Goal: Information Seeking & Learning: Learn about a topic

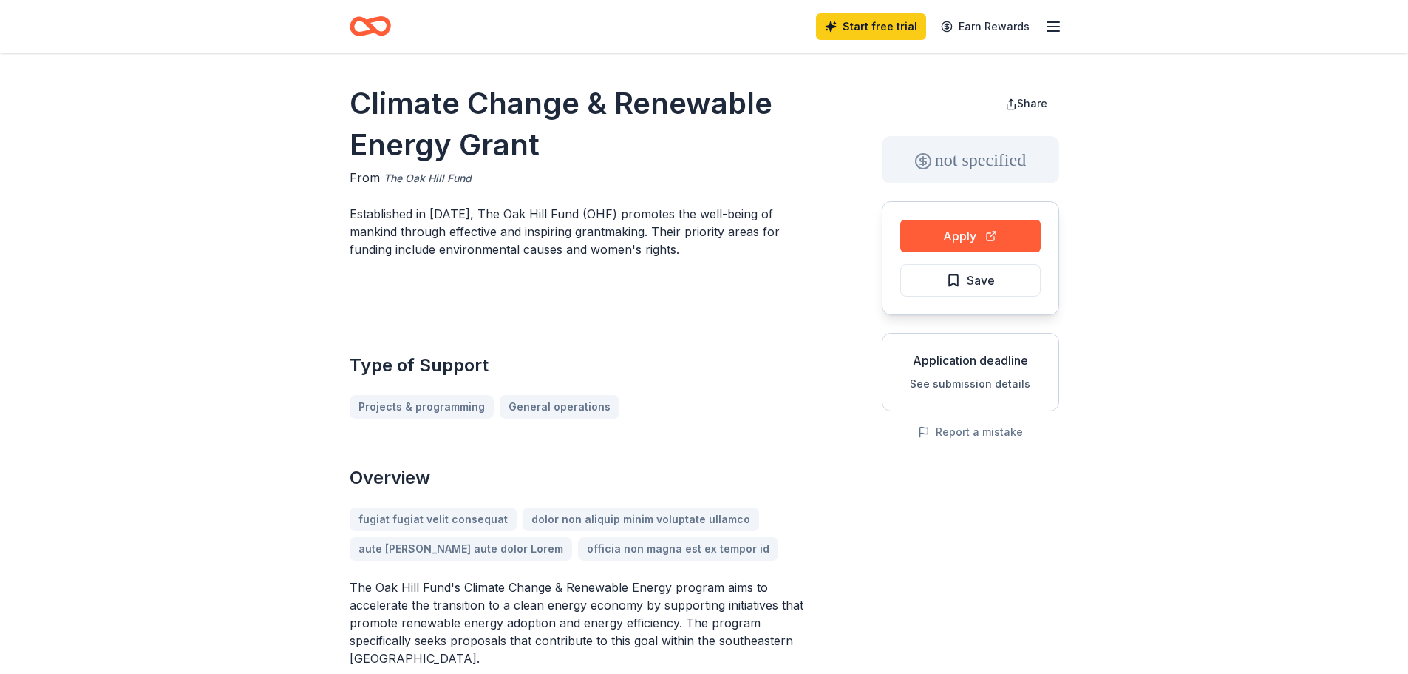
click at [424, 175] on link "The Oak Hill Fund" at bounding box center [428, 178] width 88 height 18
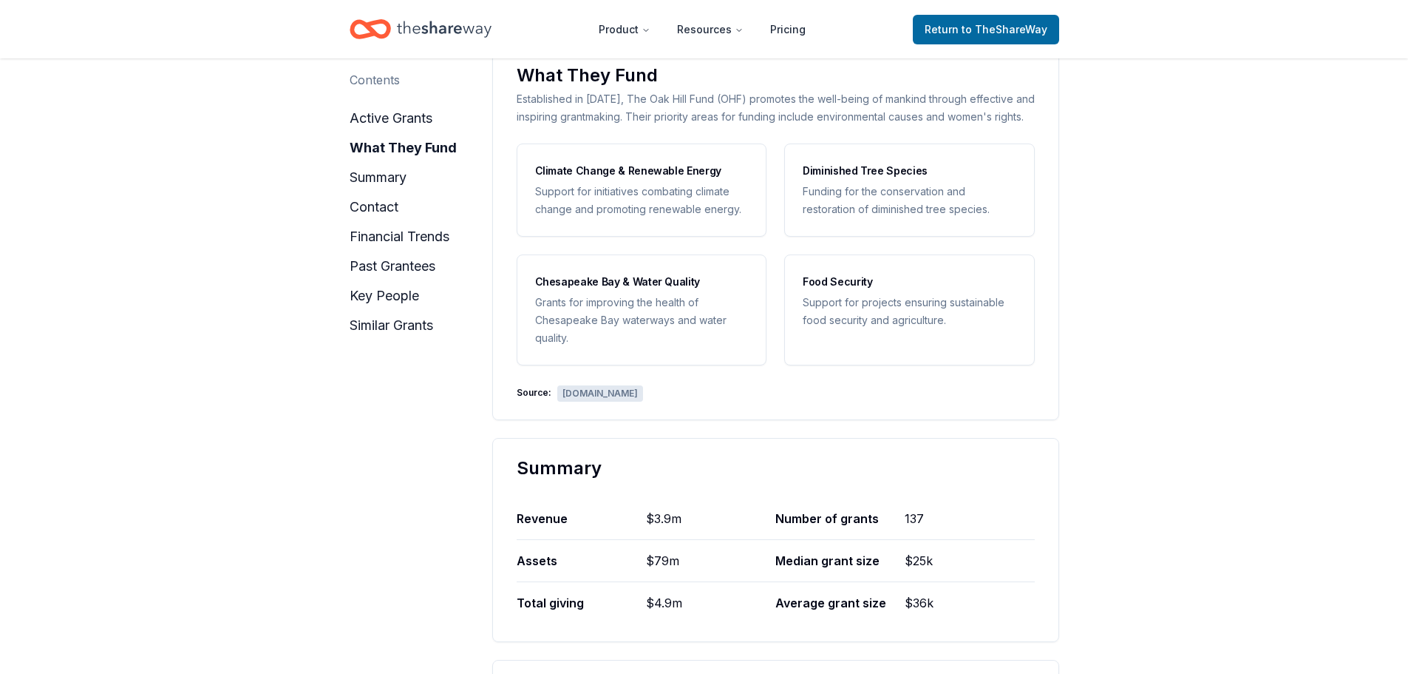
scroll to position [739, 0]
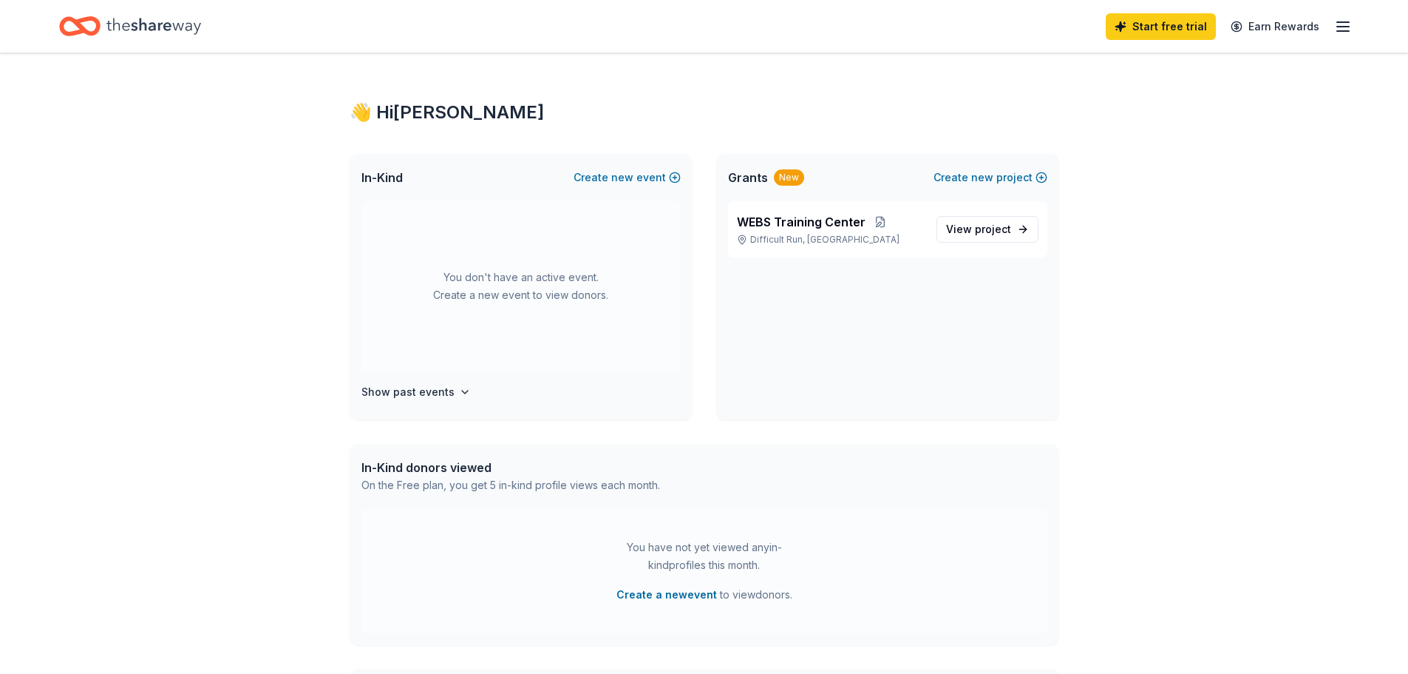
click at [161, 24] on icon "Home" at bounding box center [153, 26] width 95 height 16
click at [981, 225] on span "project" at bounding box center [993, 229] width 36 height 13
click at [978, 231] on span "project" at bounding box center [993, 229] width 36 height 13
